Goal: Task Accomplishment & Management: Manage account settings

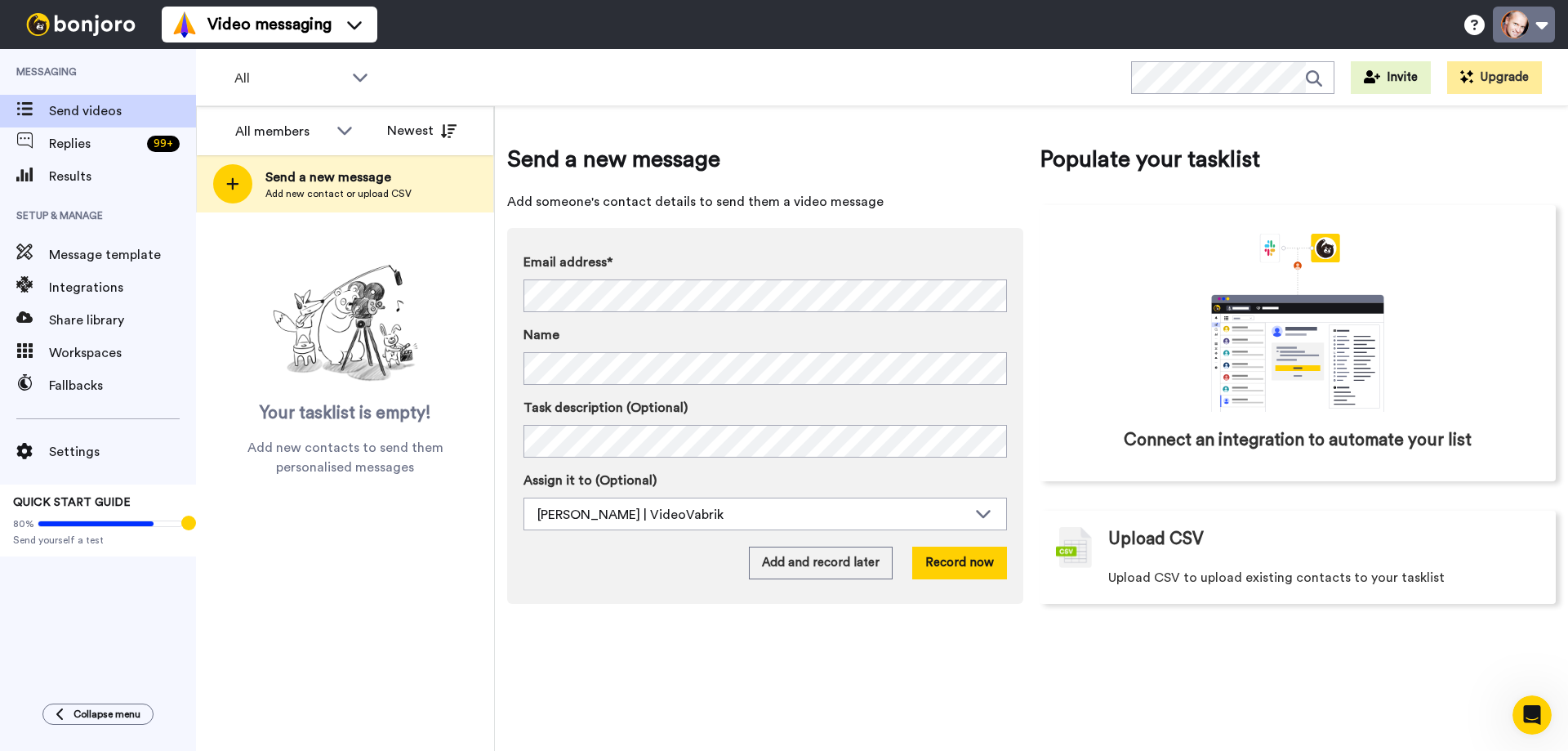
click at [1515, 28] on button at bounding box center [1524, 24] width 62 height 36
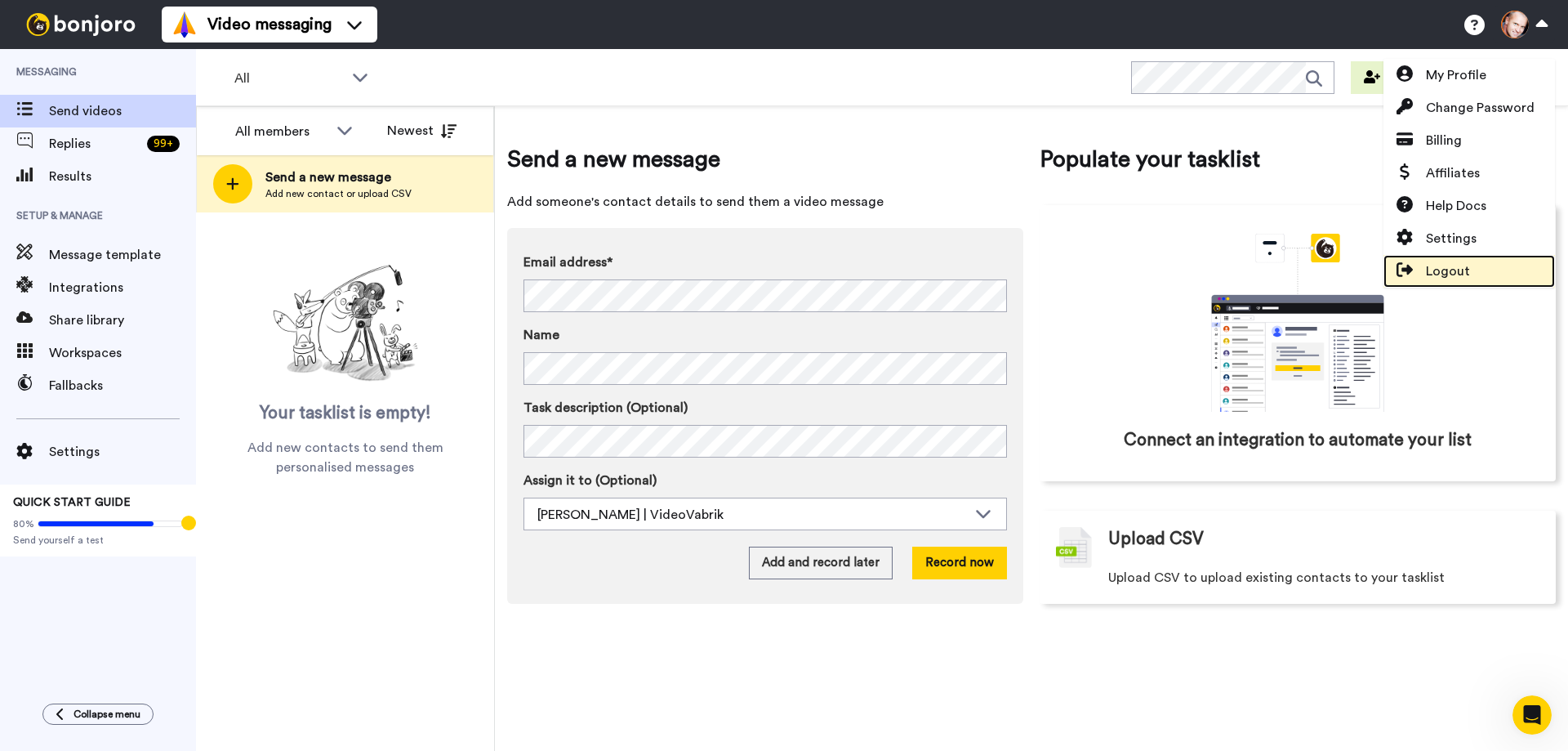
click at [1443, 268] on span "Logout" at bounding box center [1447, 271] width 44 height 20
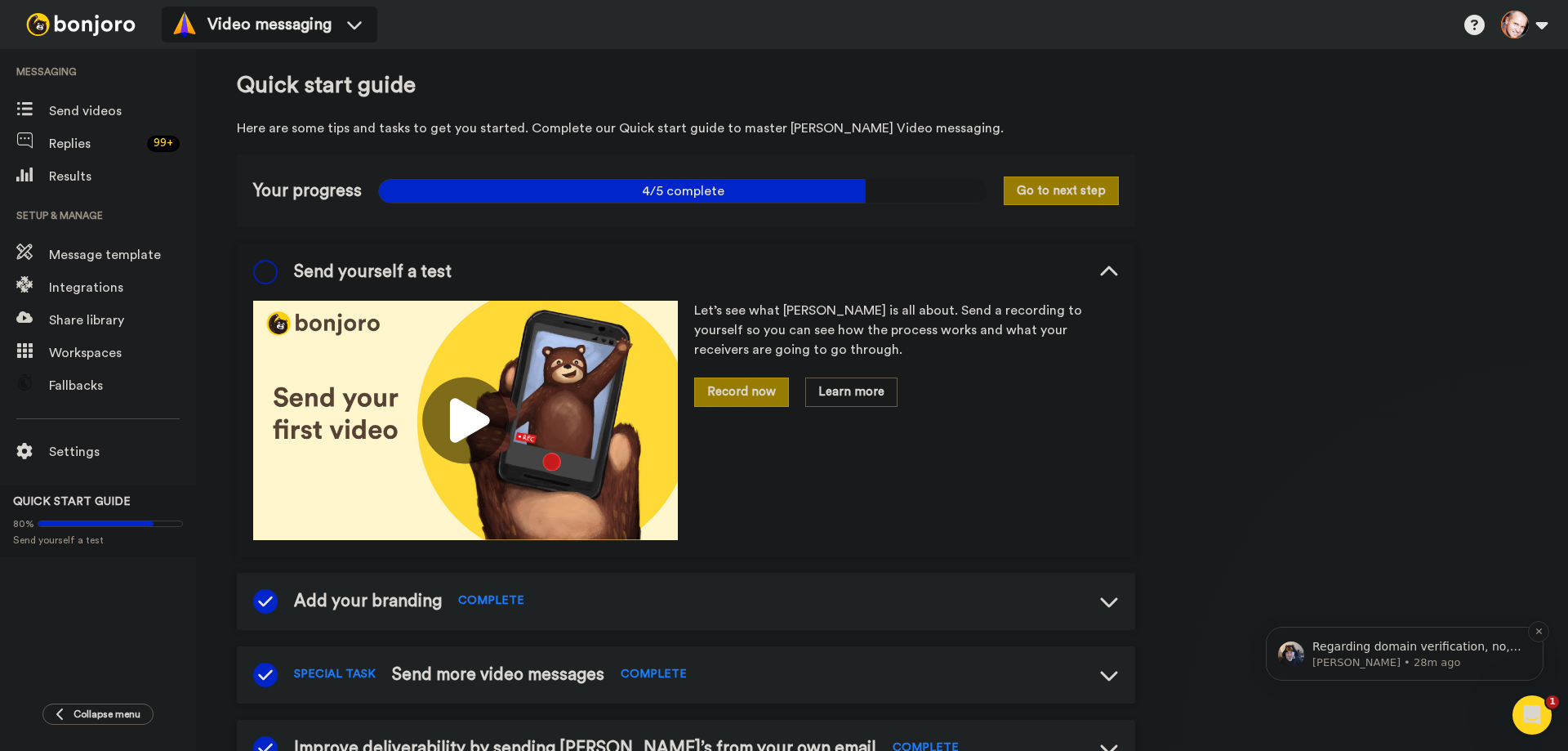
click at [1451, 646] on span "Regarding domain verification, no, you cannot use a subdomain. If you want, you…" at bounding box center [1418, 678] width 211 height 78
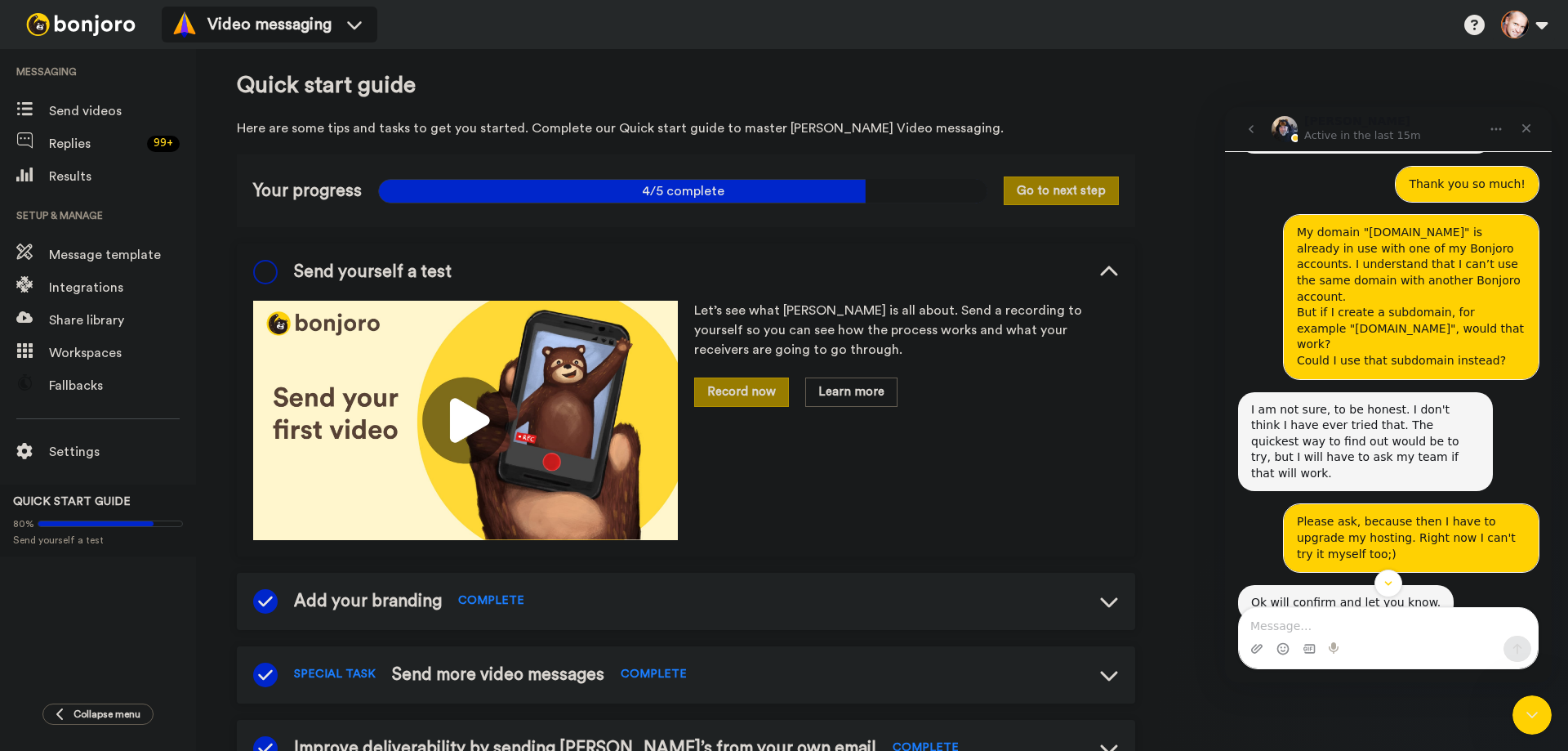
scroll to position [2550, 0]
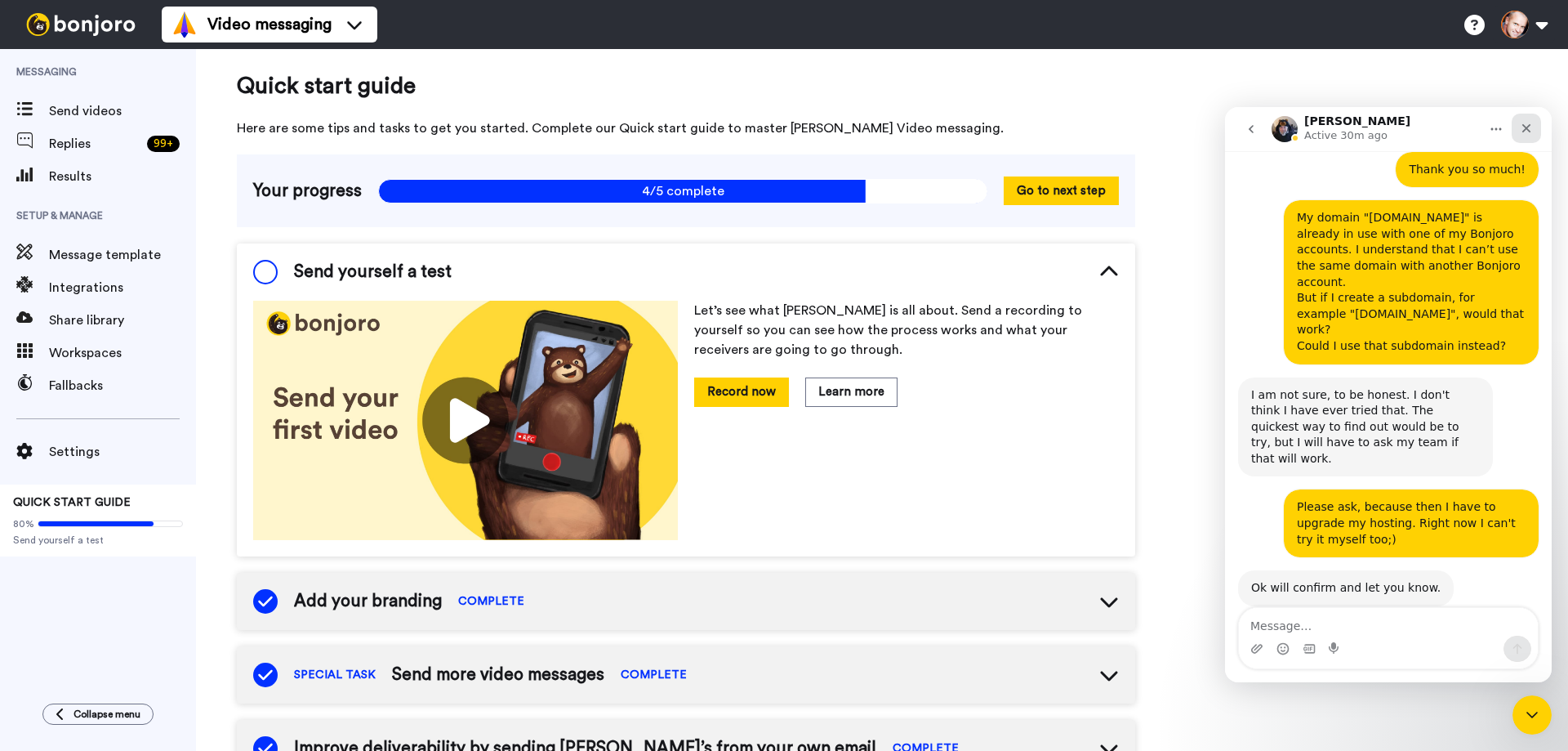
click at [1528, 125] on icon "Close" at bounding box center [1527, 128] width 13 height 13
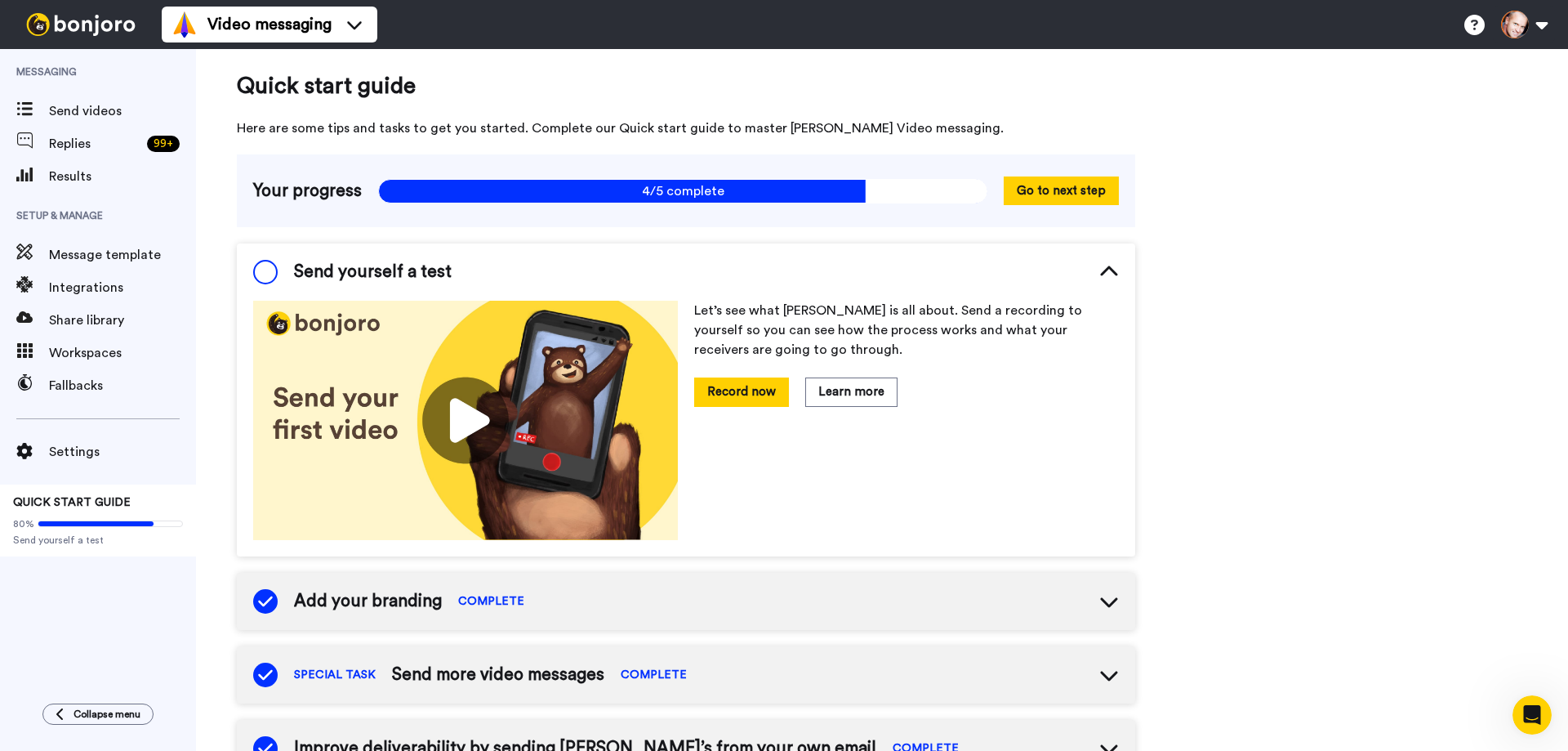
scroll to position [2511, 0]
click at [111, 19] on img at bounding box center [81, 24] width 122 height 23
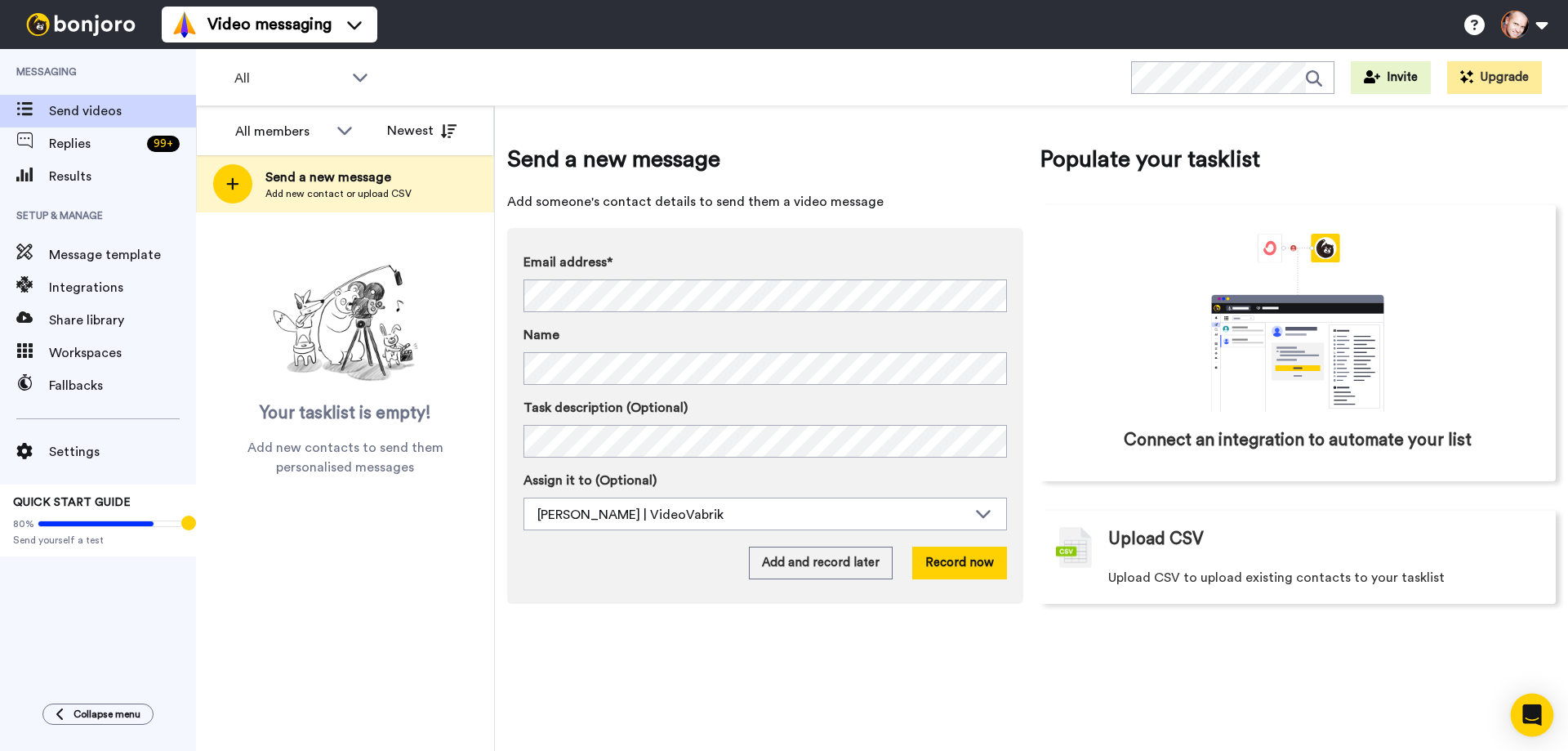
click at [1528, 712] on icon "Open Intercom Messenger" at bounding box center [1532, 715] width 19 height 22
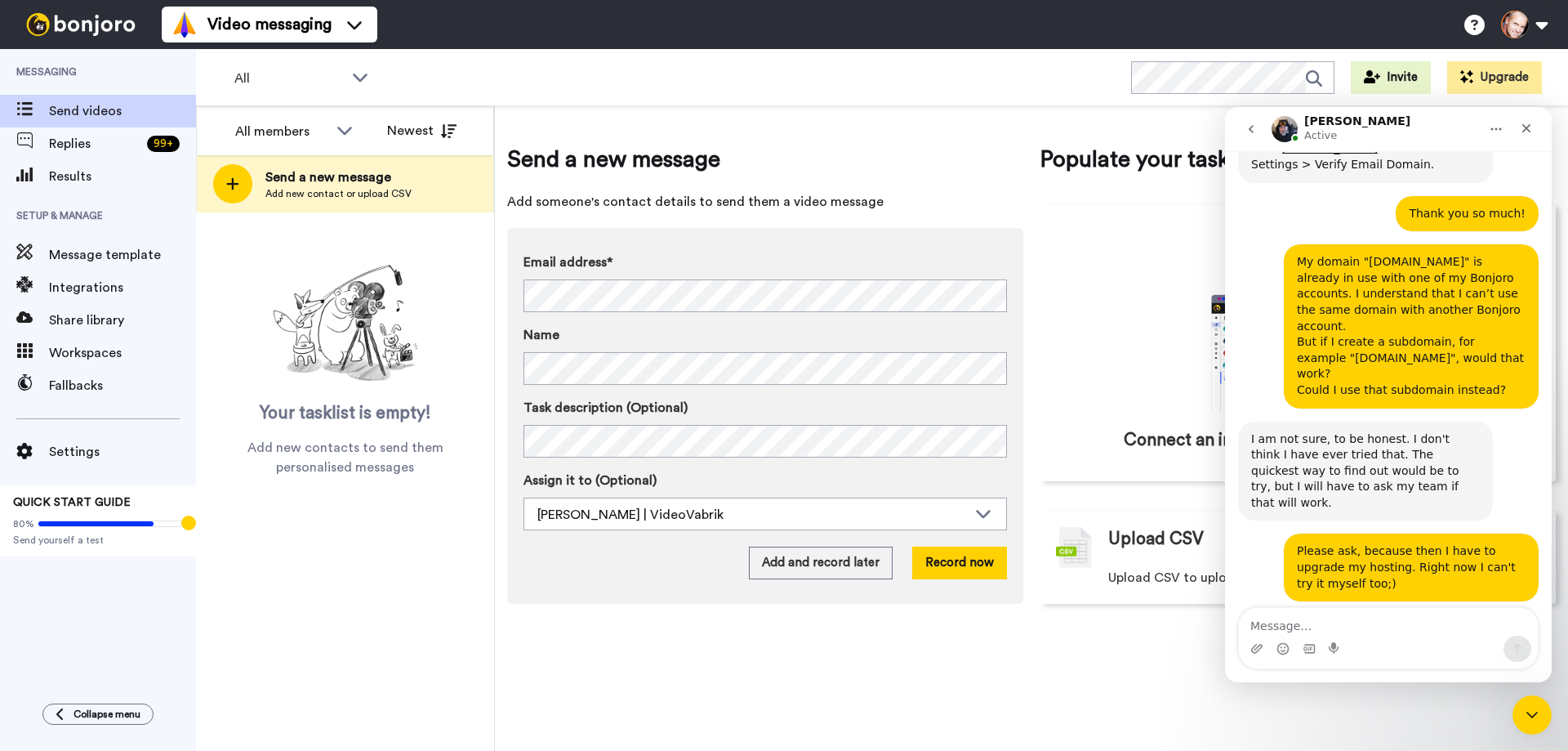
scroll to position [2511, 0]
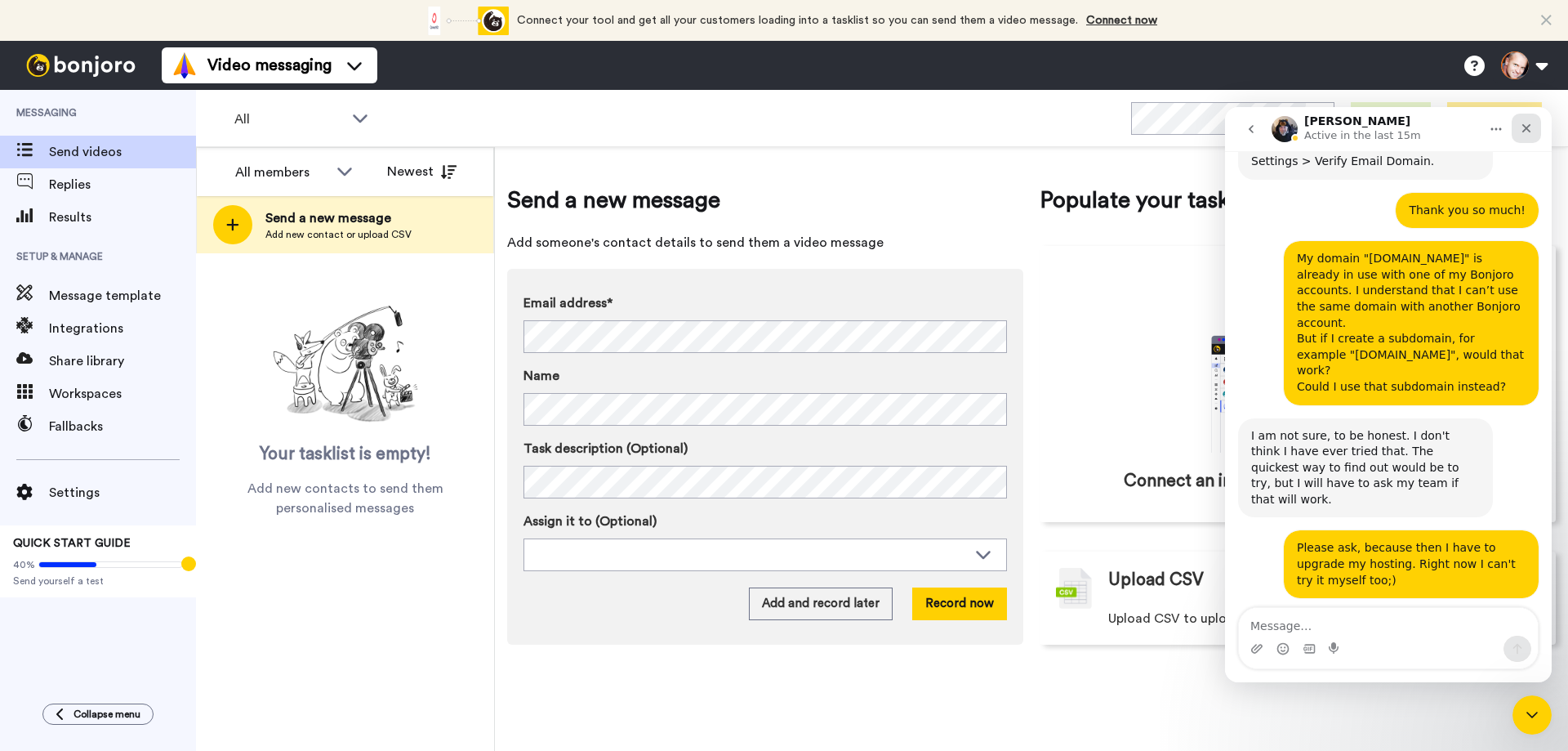
click at [1527, 129] on icon "Close" at bounding box center [1528, 129] width 9 height 9
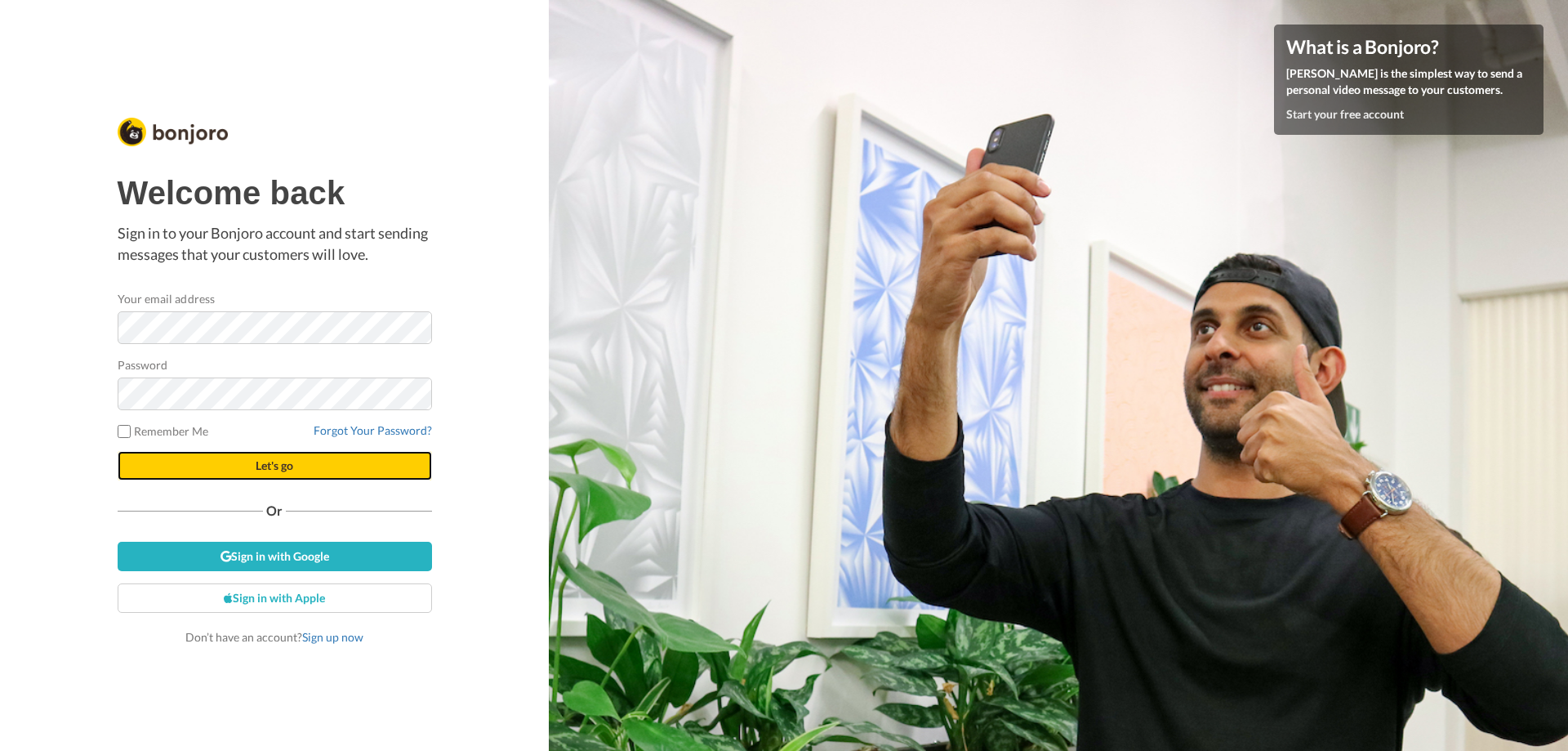
click at [285, 464] on span "Let's go" at bounding box center [274, 465] width 38 height 14
